Goal: Browse casually: Explore the website without a specific task or goal

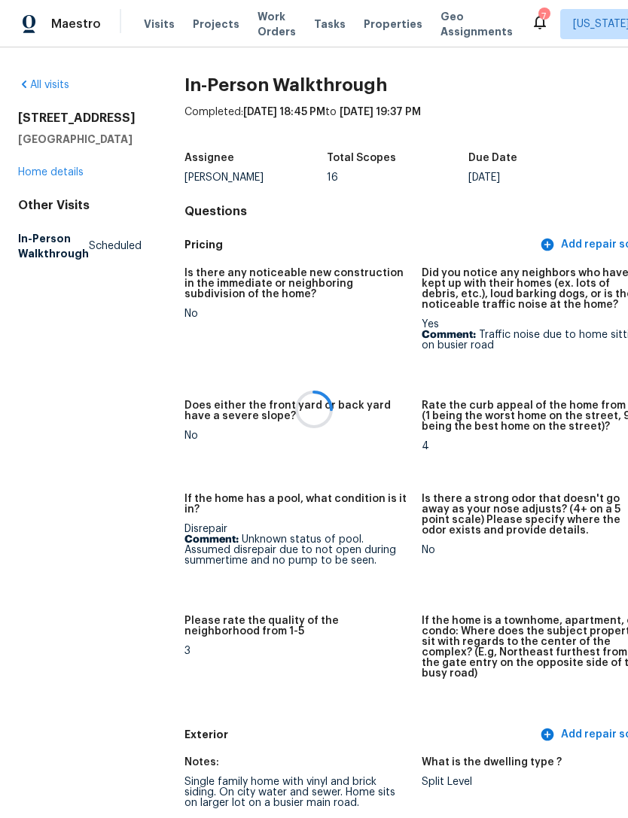
scroll to position [48, 0]
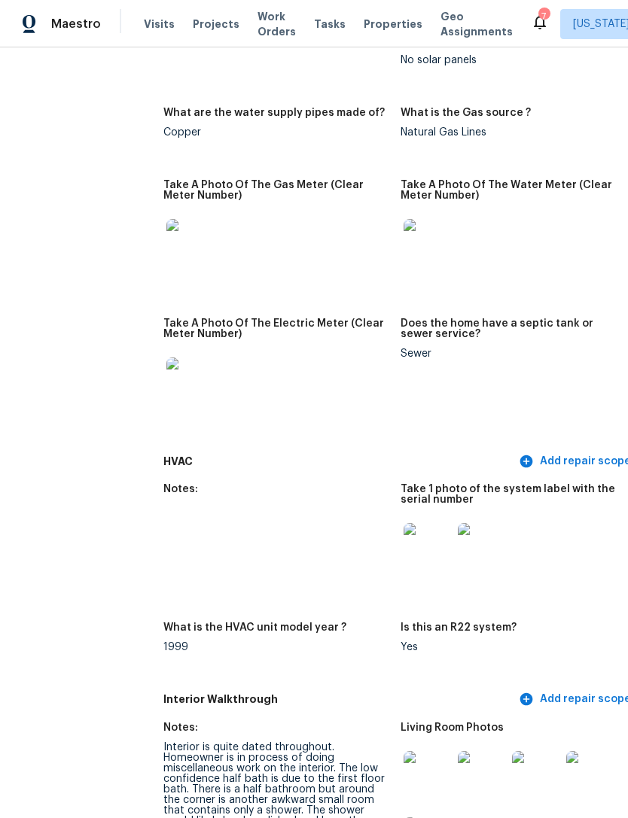
scroll to position [1343, 21]
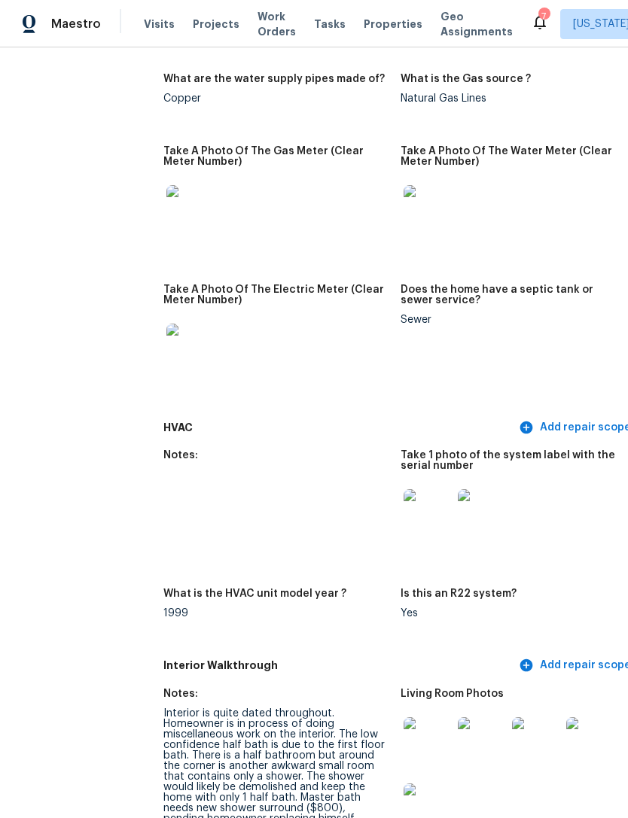
click at [199, 185] on img at bounding box center [190, 209] width 48 height 48
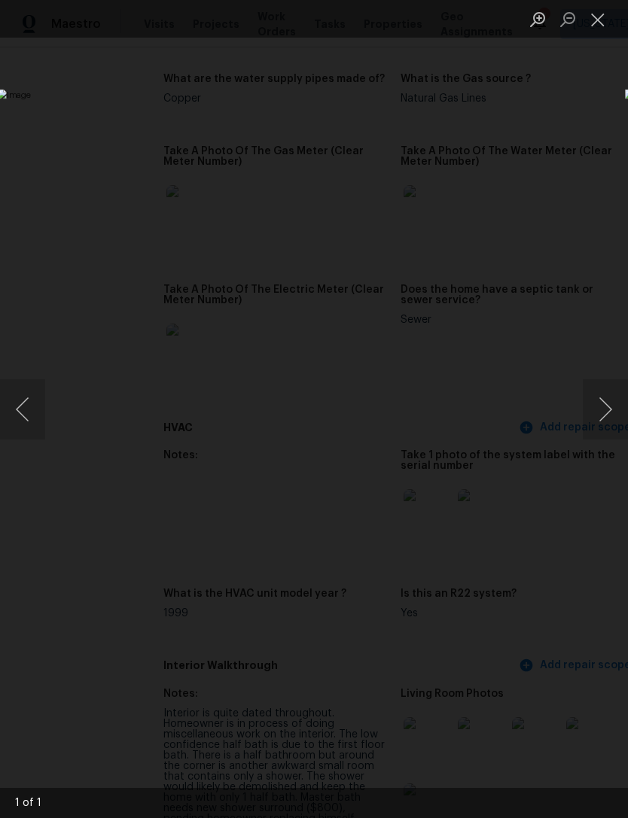
click at [597, 17] on button "Close lightbox" at bounding box center [598, 19] width 30 height 26
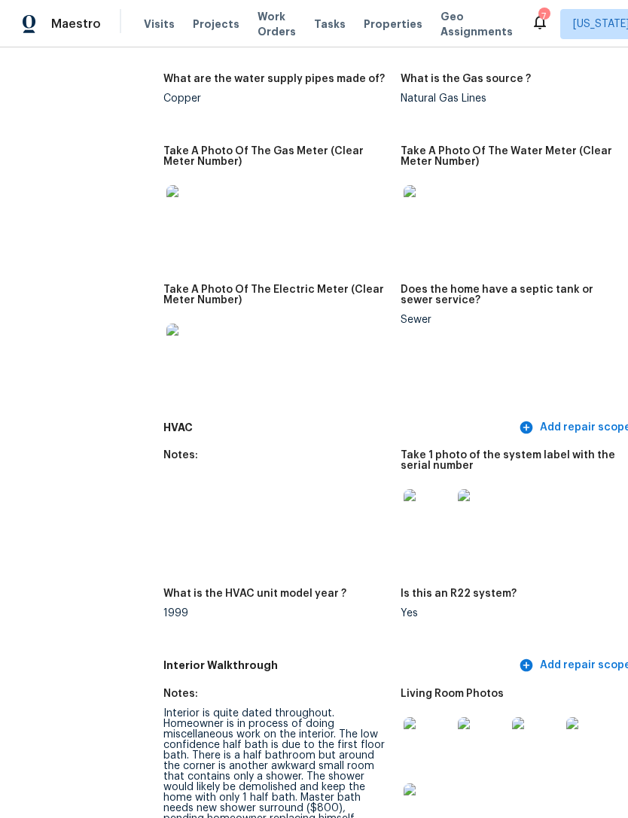
click at [437, 489] on img at bounding box center [428, 513] width 48 height 48
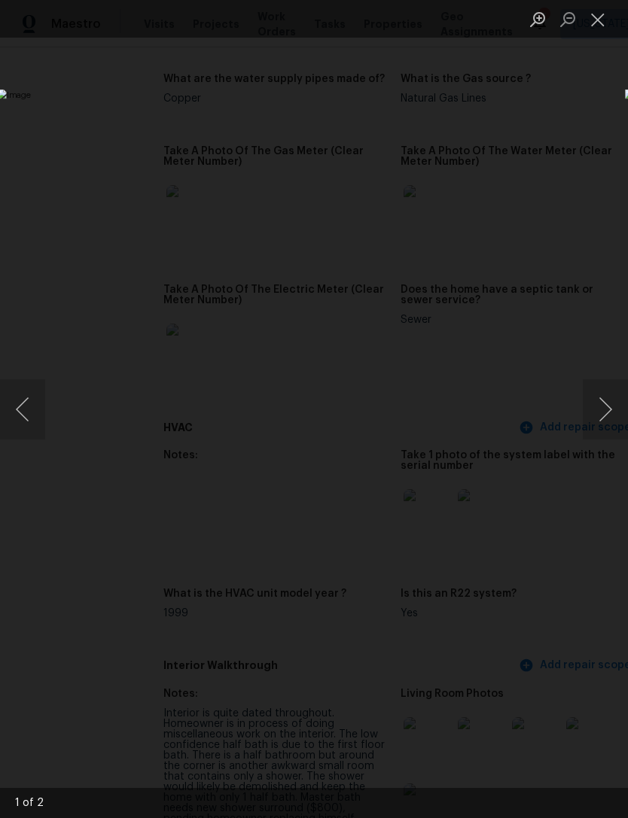
click at [604, 31] on button "Close lightbox" at bounding box center [598, 19] width 30 height 26
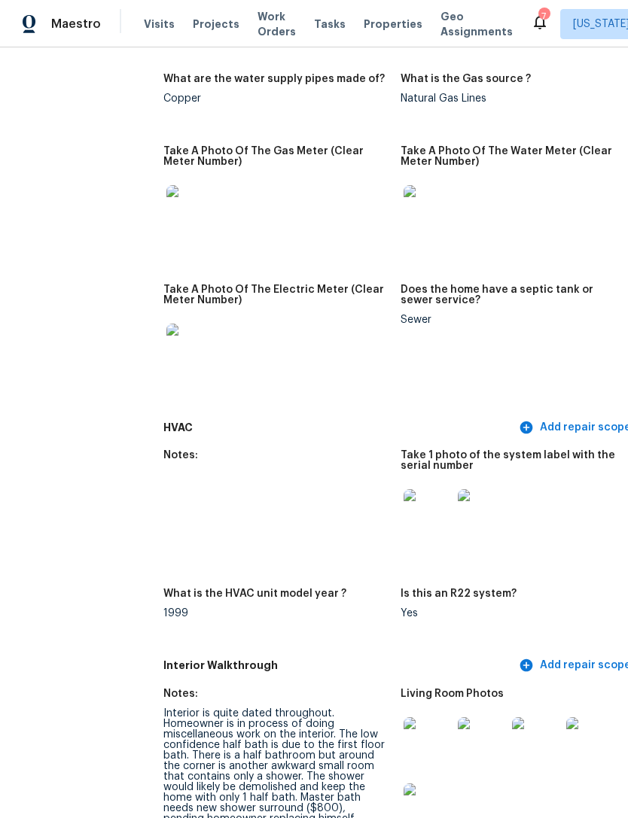
click at [496, 489] on img at bounding box center [482, 513] width 48 height 48
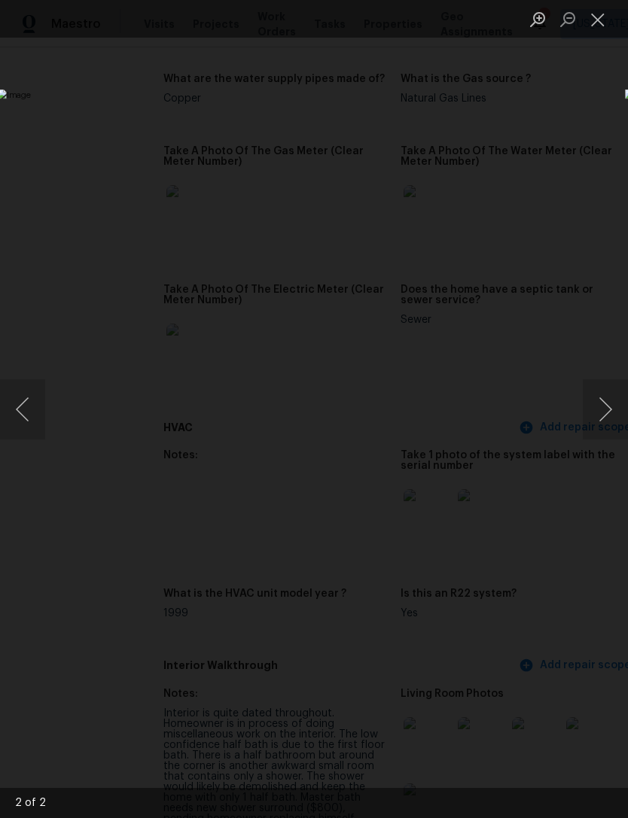
click at [431, 306] on img "Lightbox" at bounding box center [242, 410] width 491 height 640
click at [425, 293] on img "Lightbox" at bounding box center [242, 410] width 491 height 640
click at [432, 302] on img "Lightbox" at bounding box center [242, 410] width 491 height 640
click at [467, 314] on img "Lightbox" at bounding box center [242, 410] width 491 height 640
click at [481, 300] on img "Lightbox" at bounding box center [242, 410] width 491 height 640
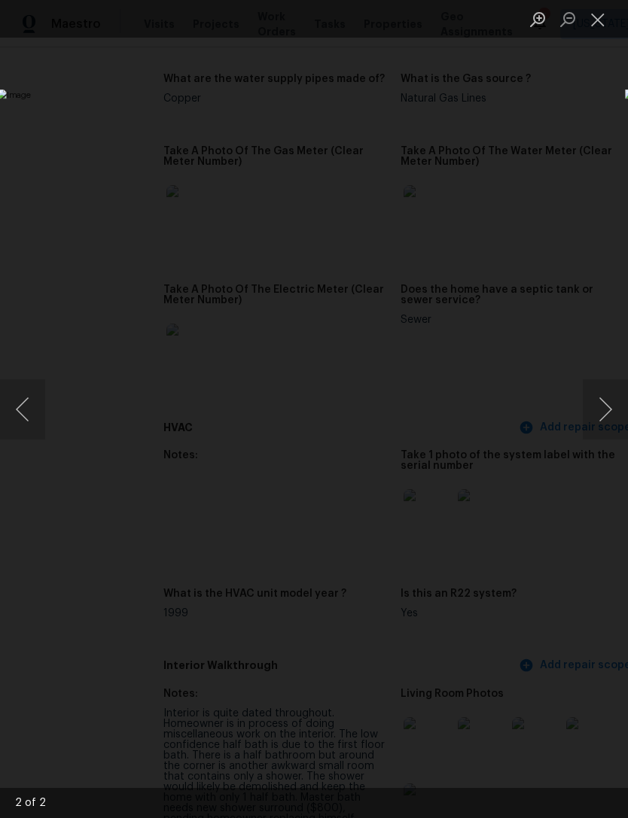
click at [481, 299] on img "Lightbox" at bounding box center [242, 410] width 491 height 640
click at [455, 276] on img "Lightbox" at bounding box center [74, 520] width 986 height 1285
click at [411, 291] on img "Lightbox" at bounding box center [74, 520] width 986 height 1285
click at [600, 15] on button "Close lightbox" at bounding box center [598, 19] width 30 height 26
